Goal: Navigation & Orientation: Find specific page/section

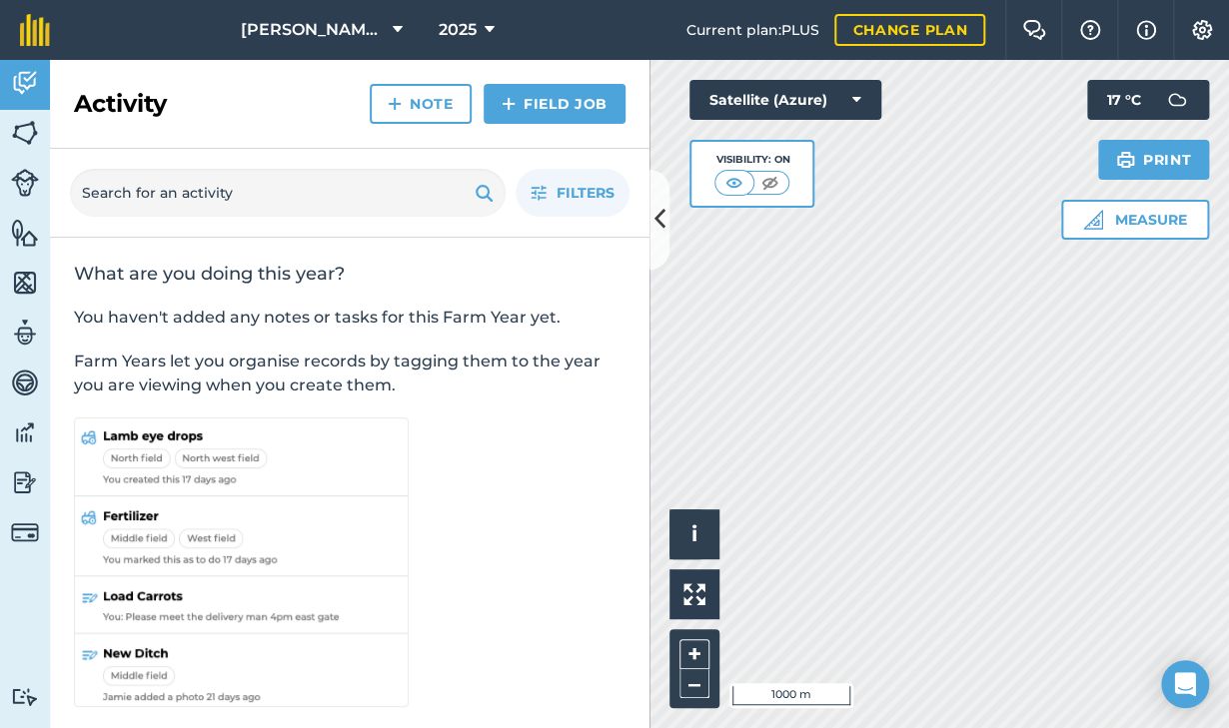
click at [660, 230] on icon at bounding box center [660, 219] width 11 height 35
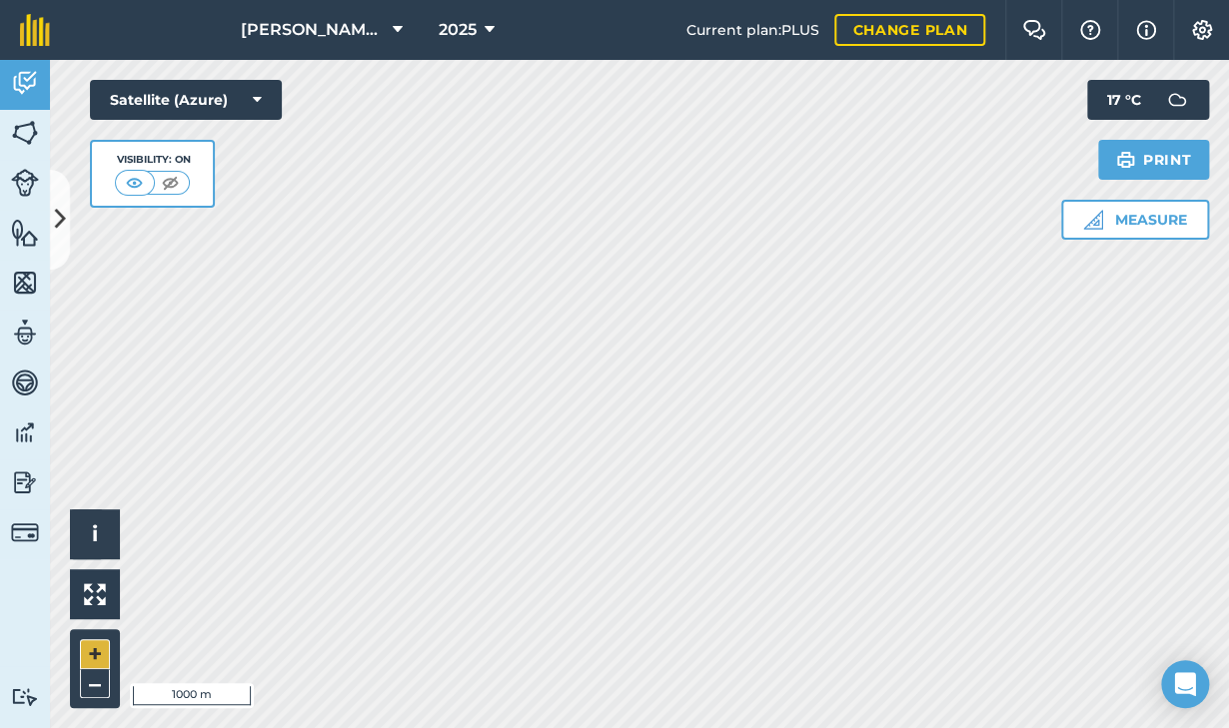
click at [97, 650] on button "+" at bounding box center [95, 655] width 30 height 30
